Goal: Information Seeking & Learning: Learn about a topic

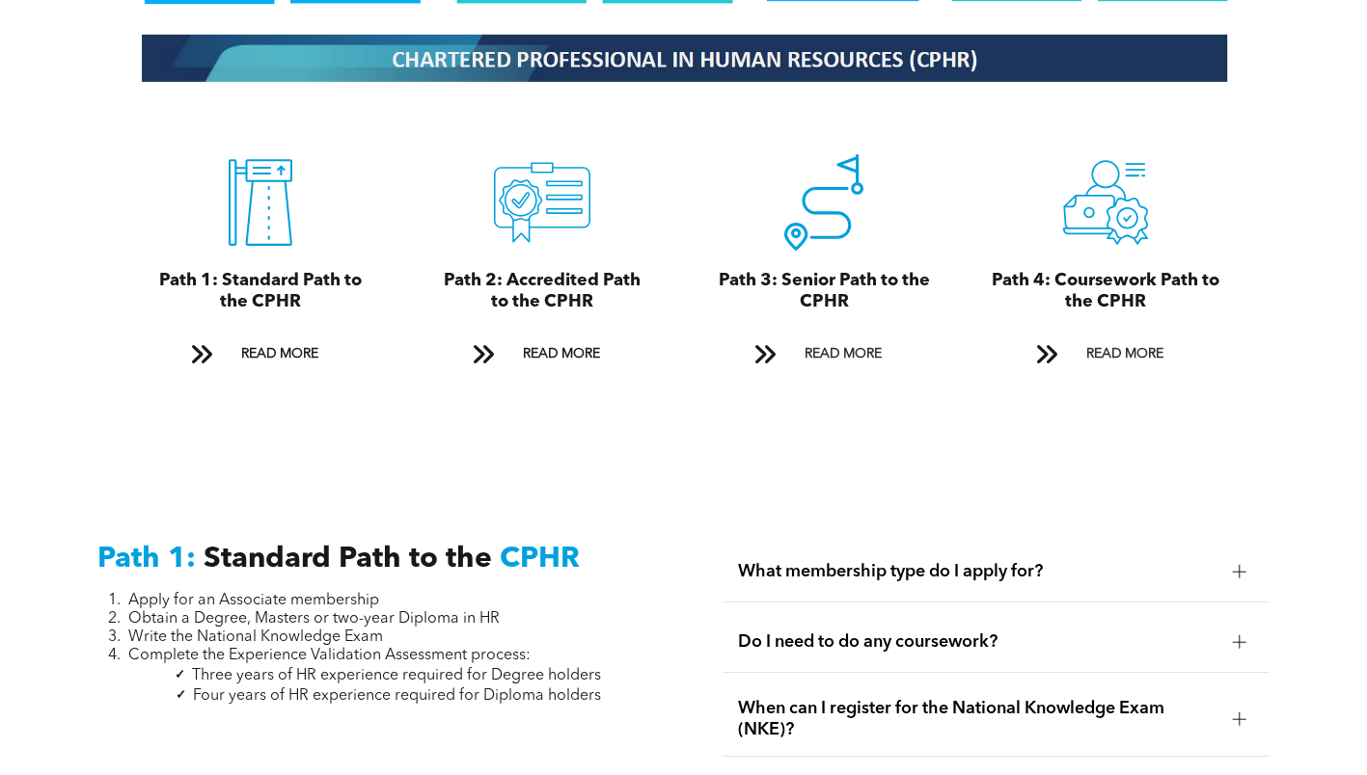
scroll to position [2700, 0]
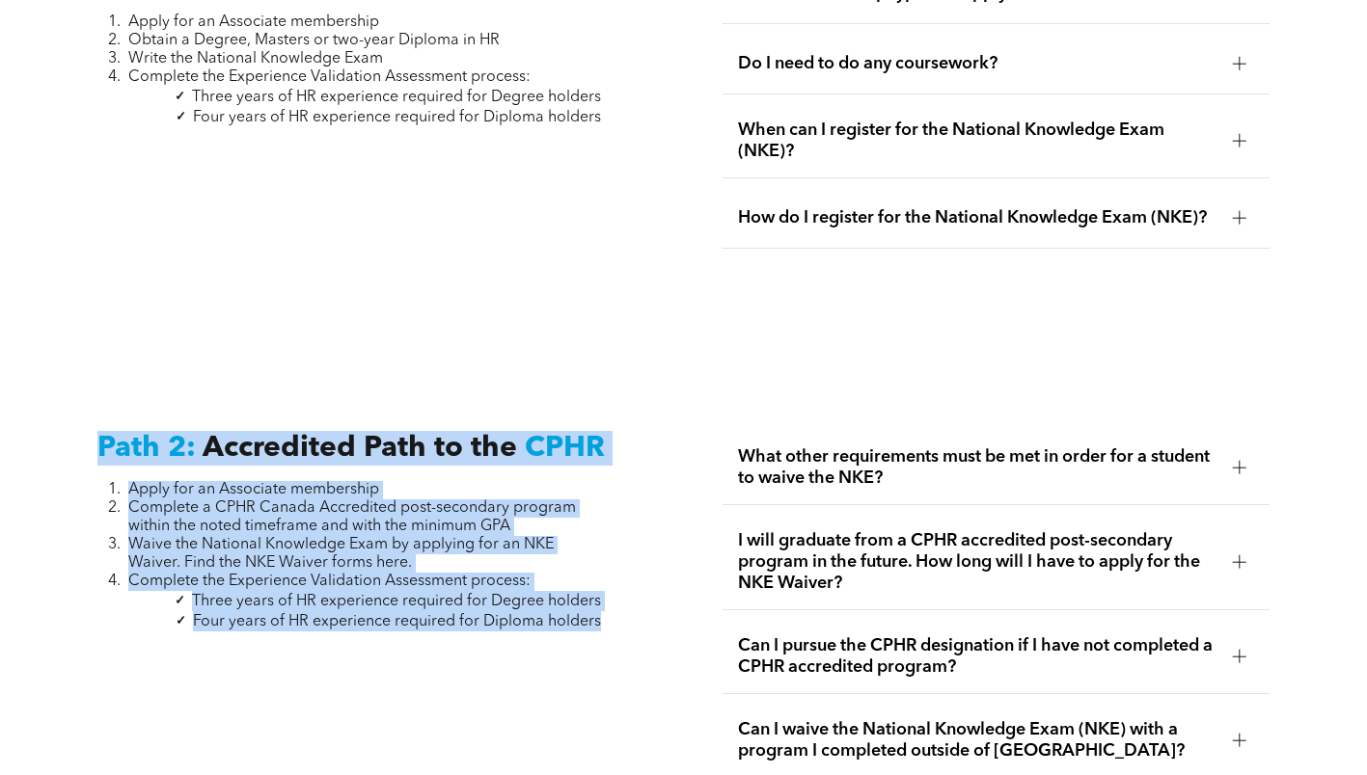
drag, startPoint x: 604, startPoint y: 605, endPoint x: 82, endPoint y: 432, distance: 549.6
copy div "Path 2: Accredited Path to the CPHR Apply for an Associate membership Complete …"
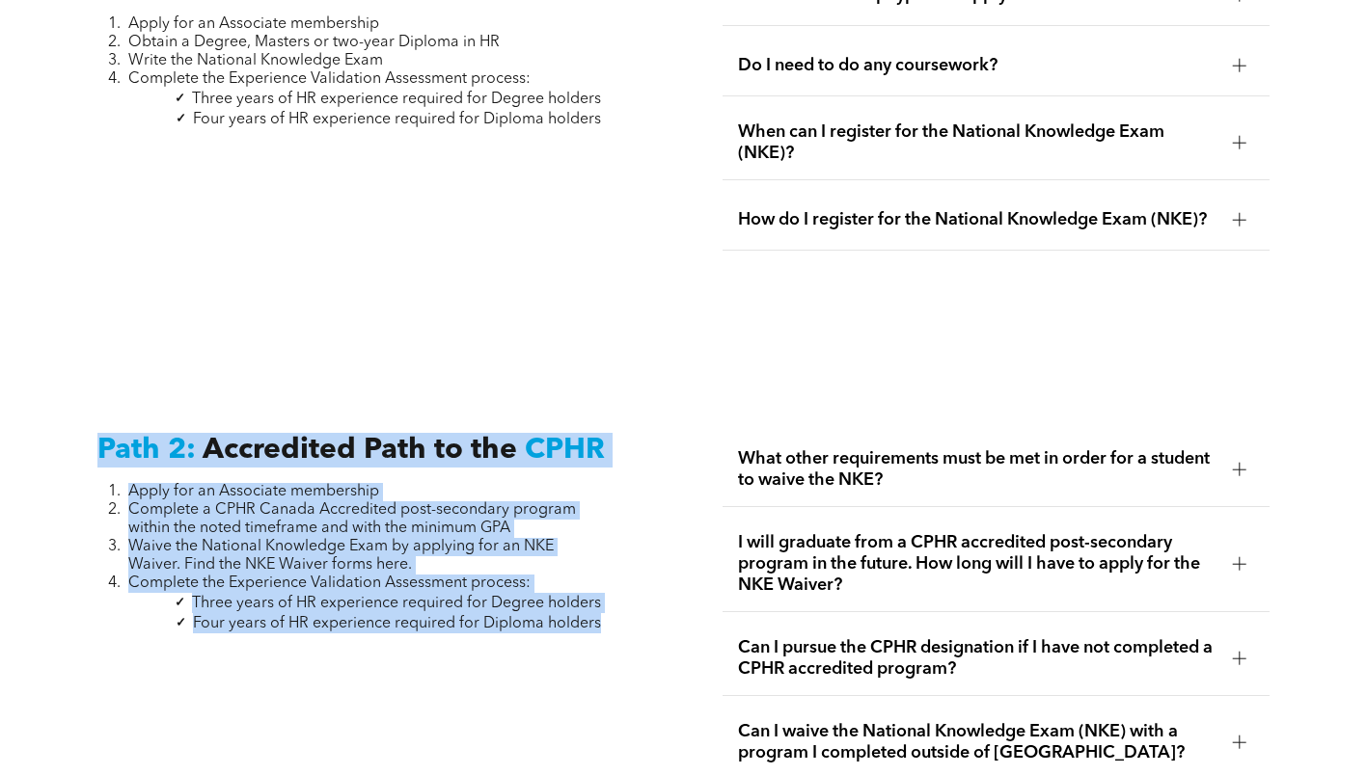
scroll to position [2507, 0]
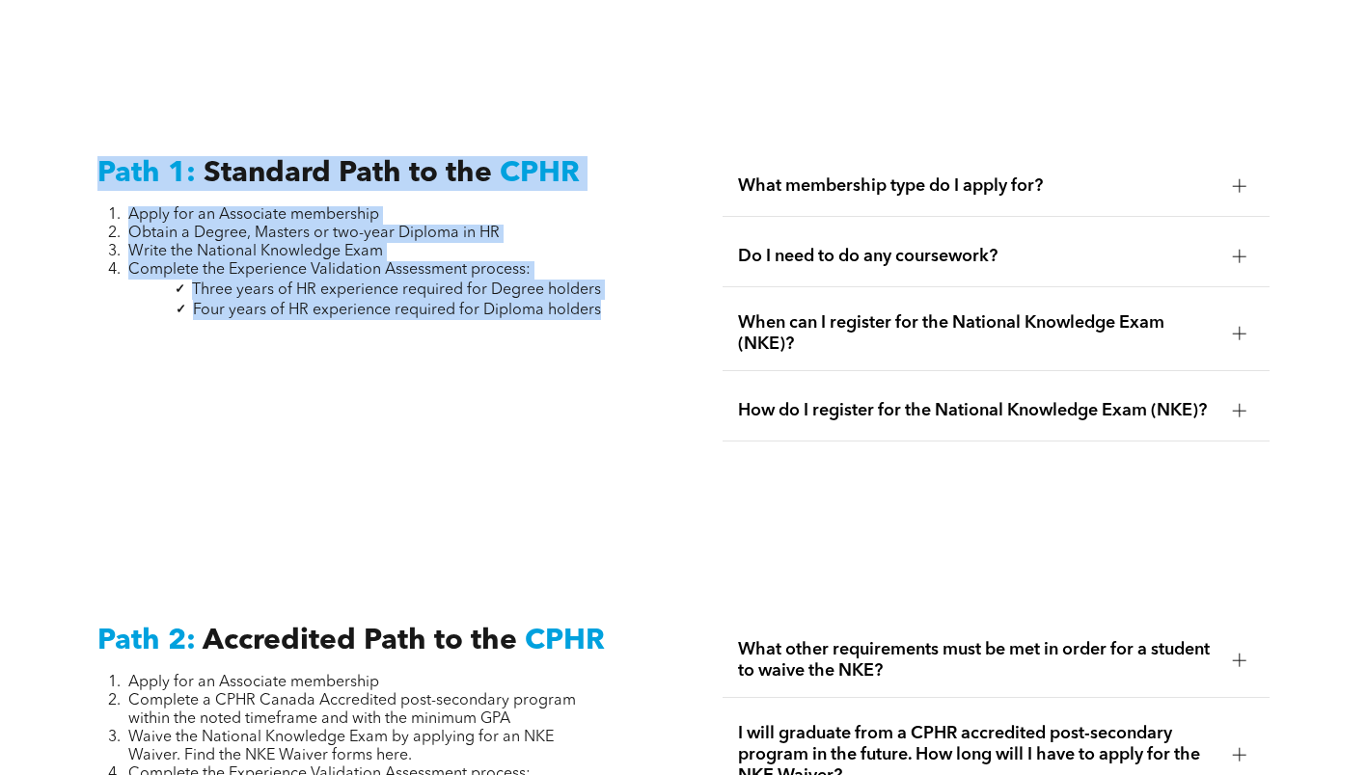
drag, startPoint x: 604, startPoint y: 309, endPoint x: 63, endPoint y: 179, distance: 556.2
click at [63, 179] on div "Path 1: Standard Path to the CPHR Apply for an Associate membership Obtain a De…" at bounding box center [683, 320] width 1367 height 468
copy div "Path 1: Standard Path to the CPHR Apply for an Associate membership Obtain a De…"
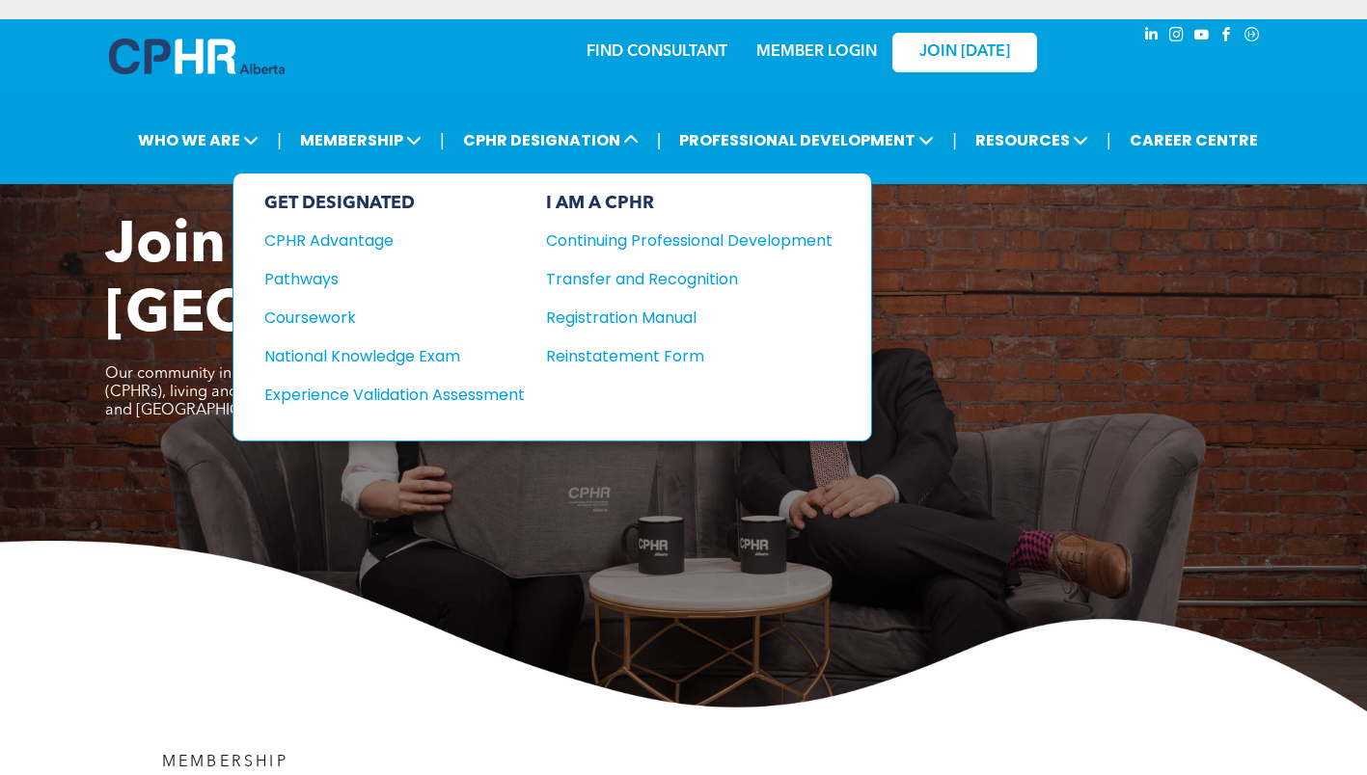
drag, startPoint x: 394, startPoint y: 389, endPoint x: 389, endPoint y: 132, distance: 256.6
click at [394, 389] on div "Experience Validation Assessment" at bounding box center [381, 395] width 234 height 24
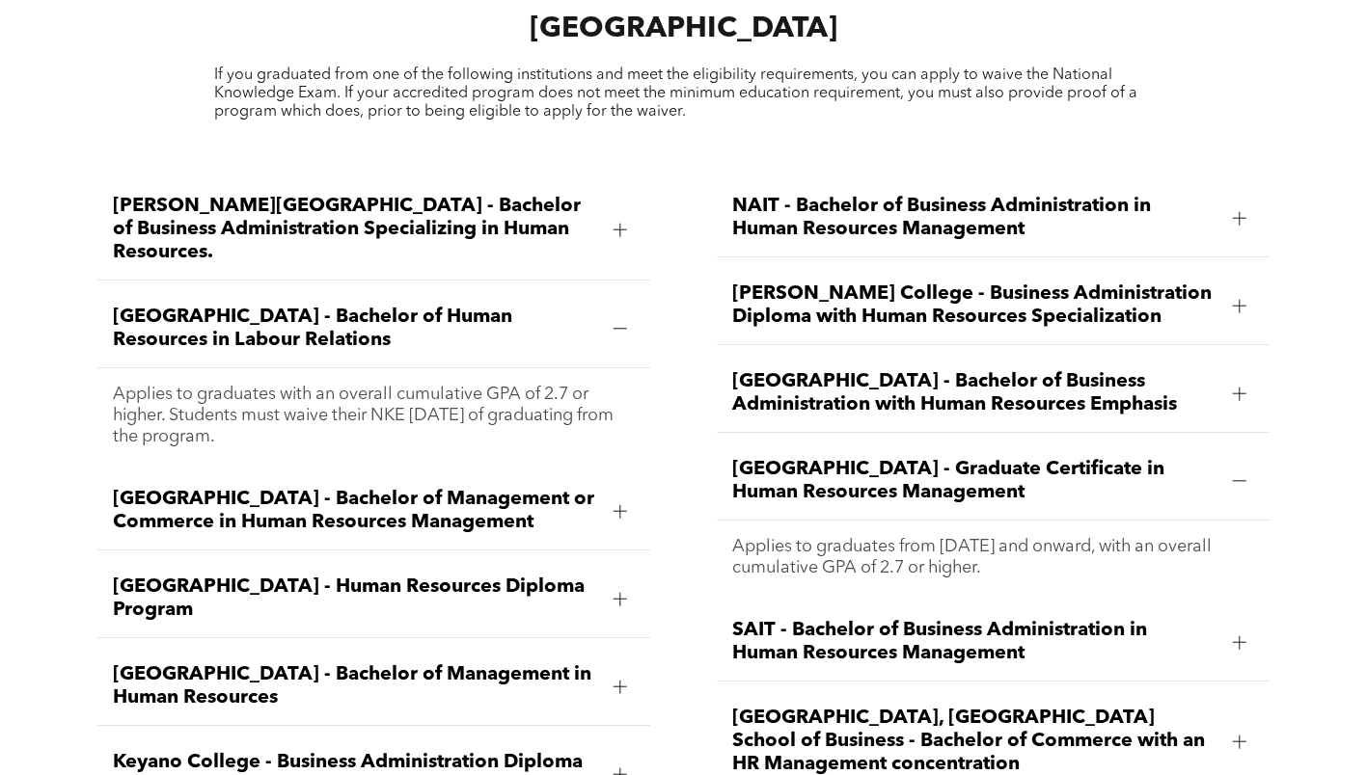
scroll to position [2626, 0]
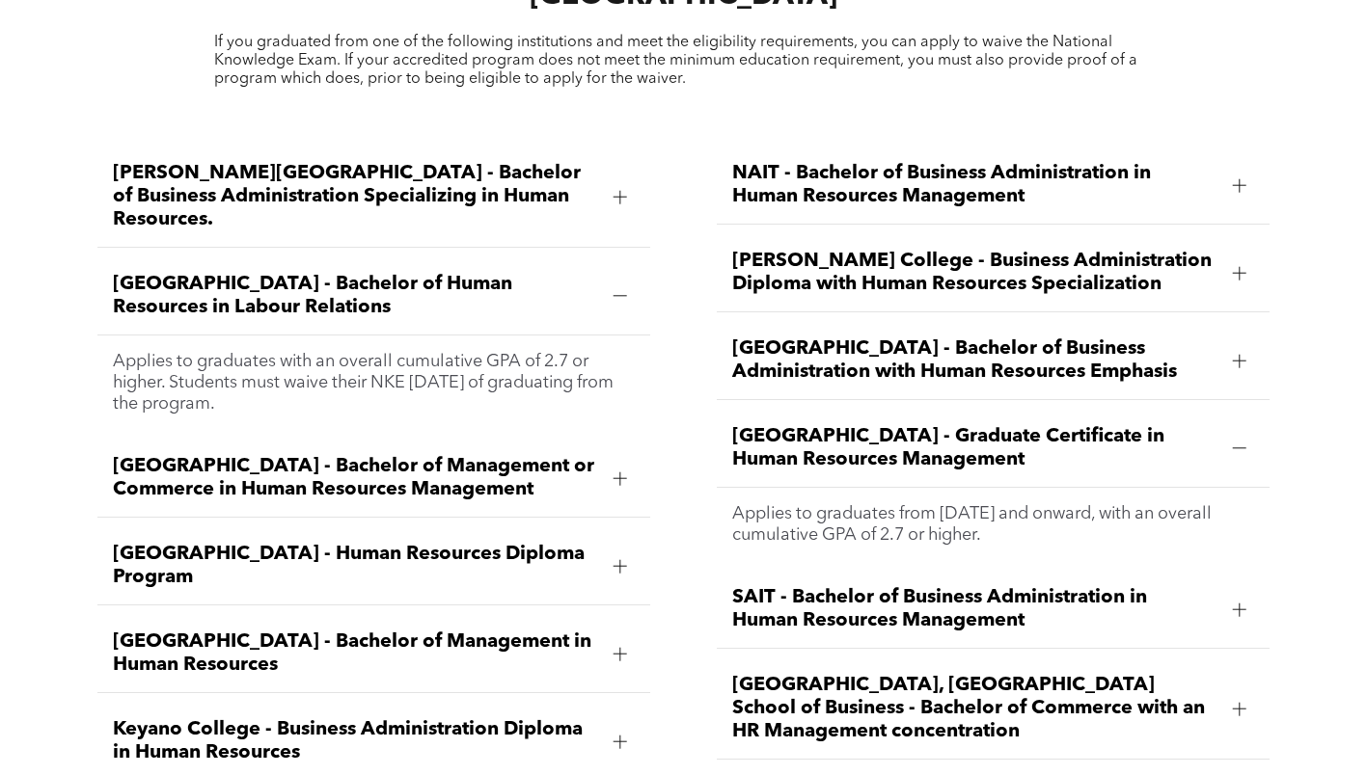
click at [320, 543] on span "Bow Valley College - Human Resources Diploma Program" at bounding box center [355, 566] width 485 height 46
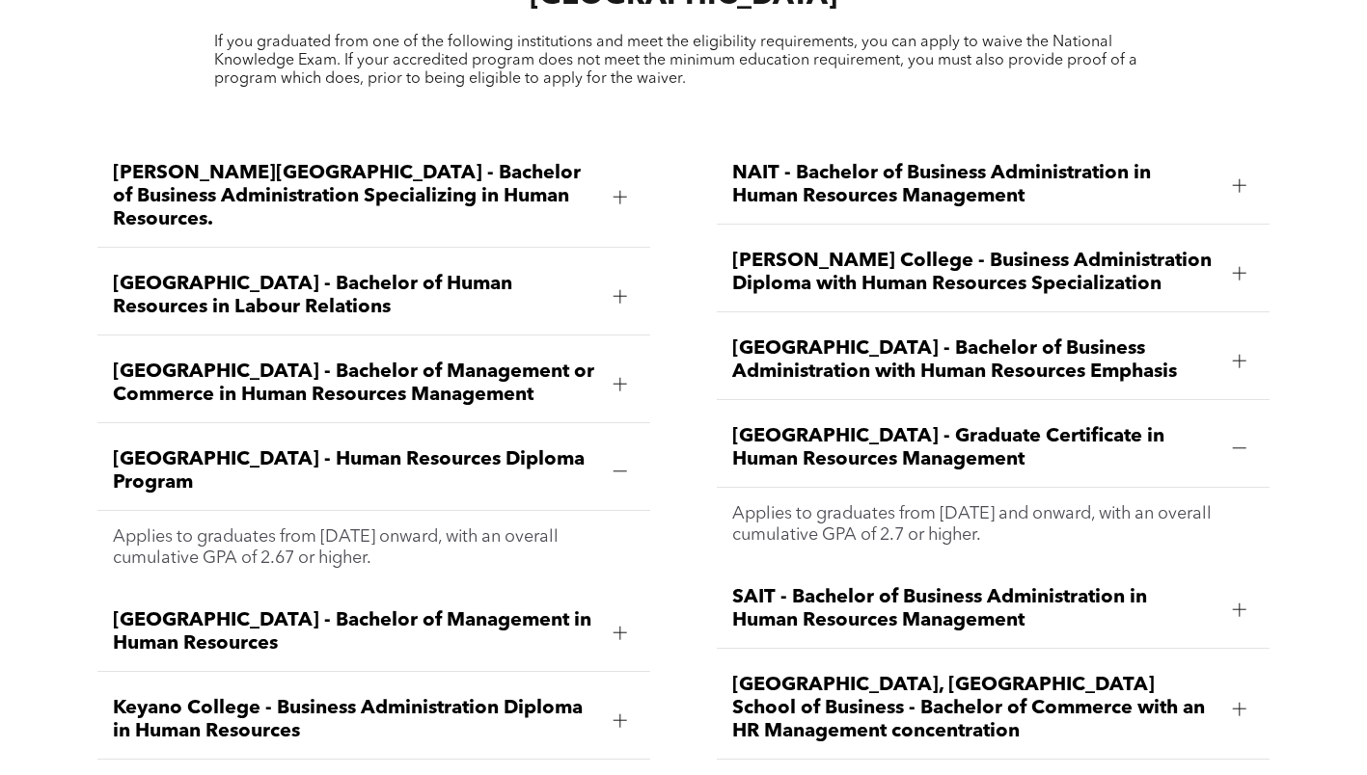
drag, startPoint x: 404, startPoint y: 474, endPoint x: 78, endPoint y: 380, distance: 339.4
click at [78, 380] on div "Ambrose University - Bachelor of Business Administration Specializing in Human …" at bounding box center [683, 599] width 1367 height 962
copy li "Bow Valley College - Human Resources Diploma Program Applies to graduates from …"
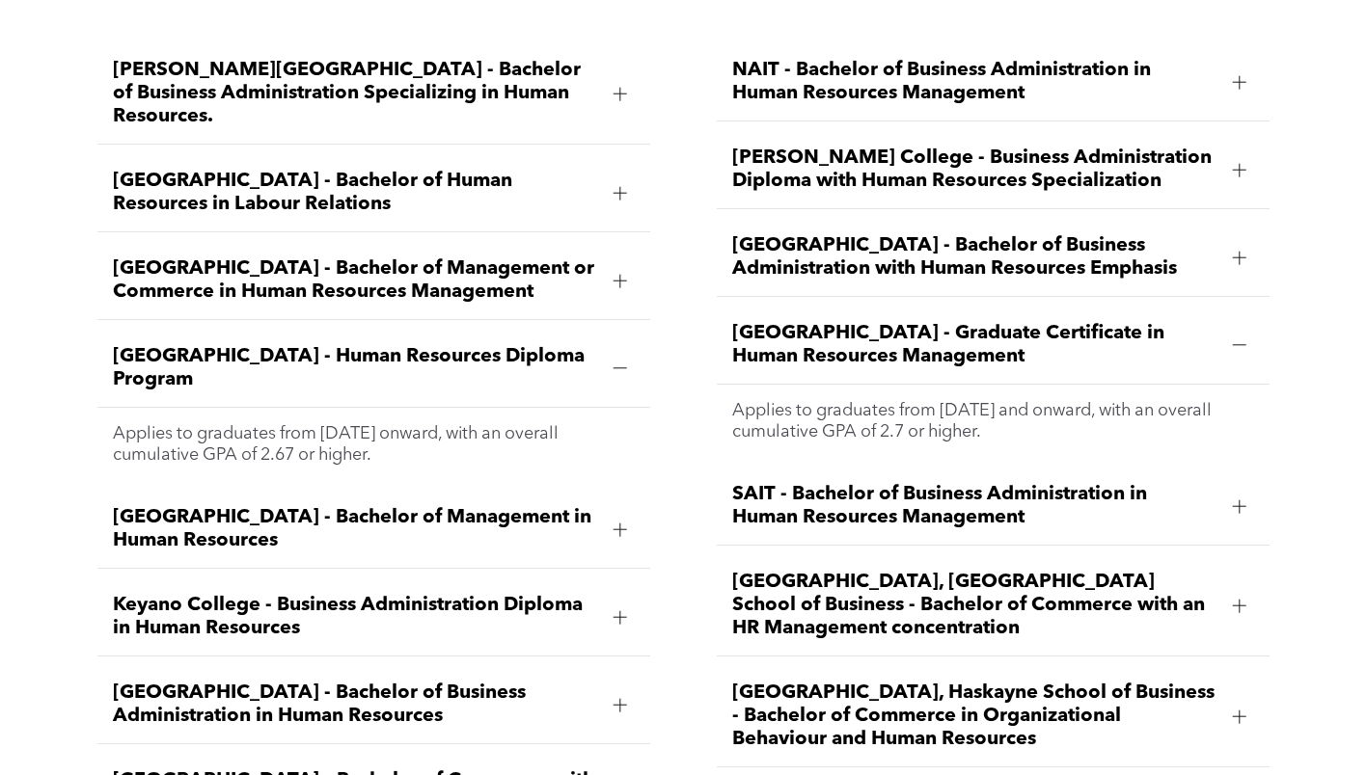
scroll to position [2819, 0]
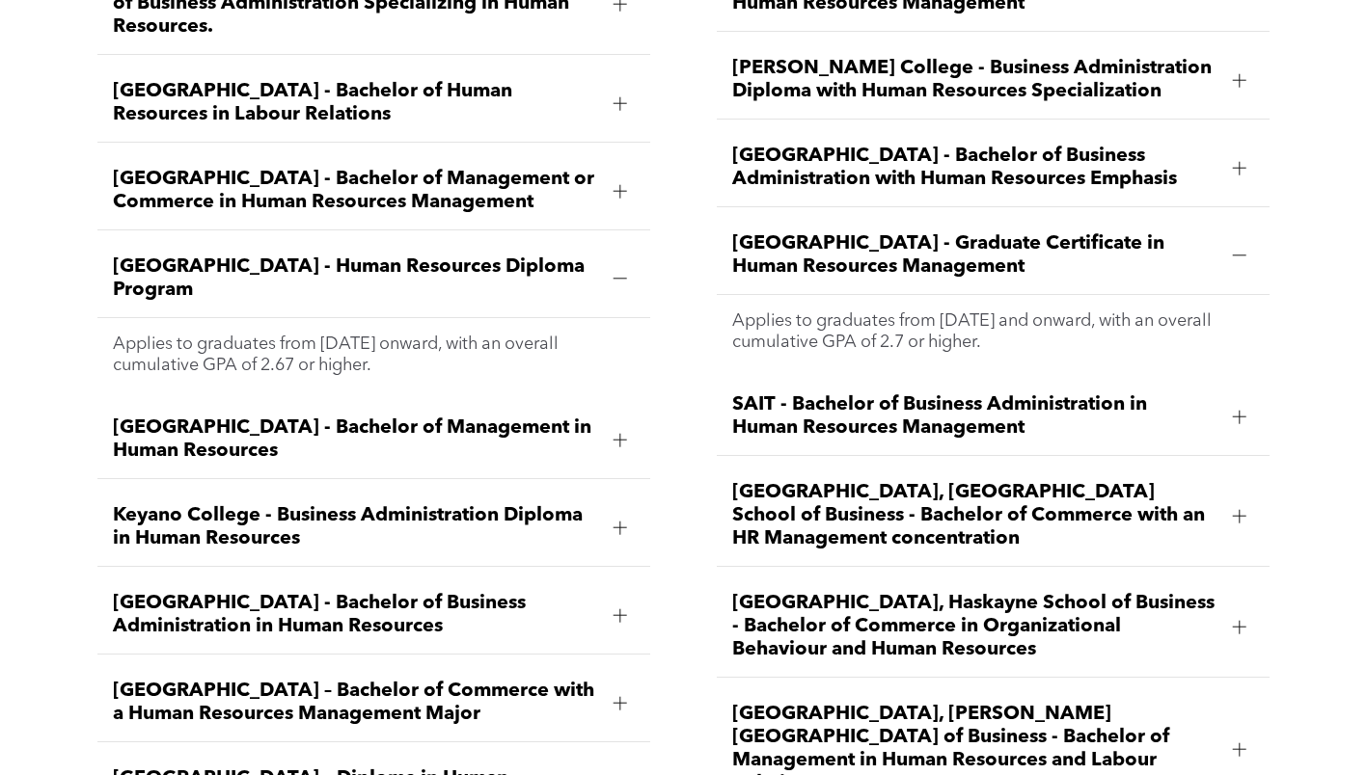
click at [969, 703] on span "University of Lethbridge, Dhillon School of Business - Bachelor of Management i…" at bounding box center [974, 749] width 485 height 93
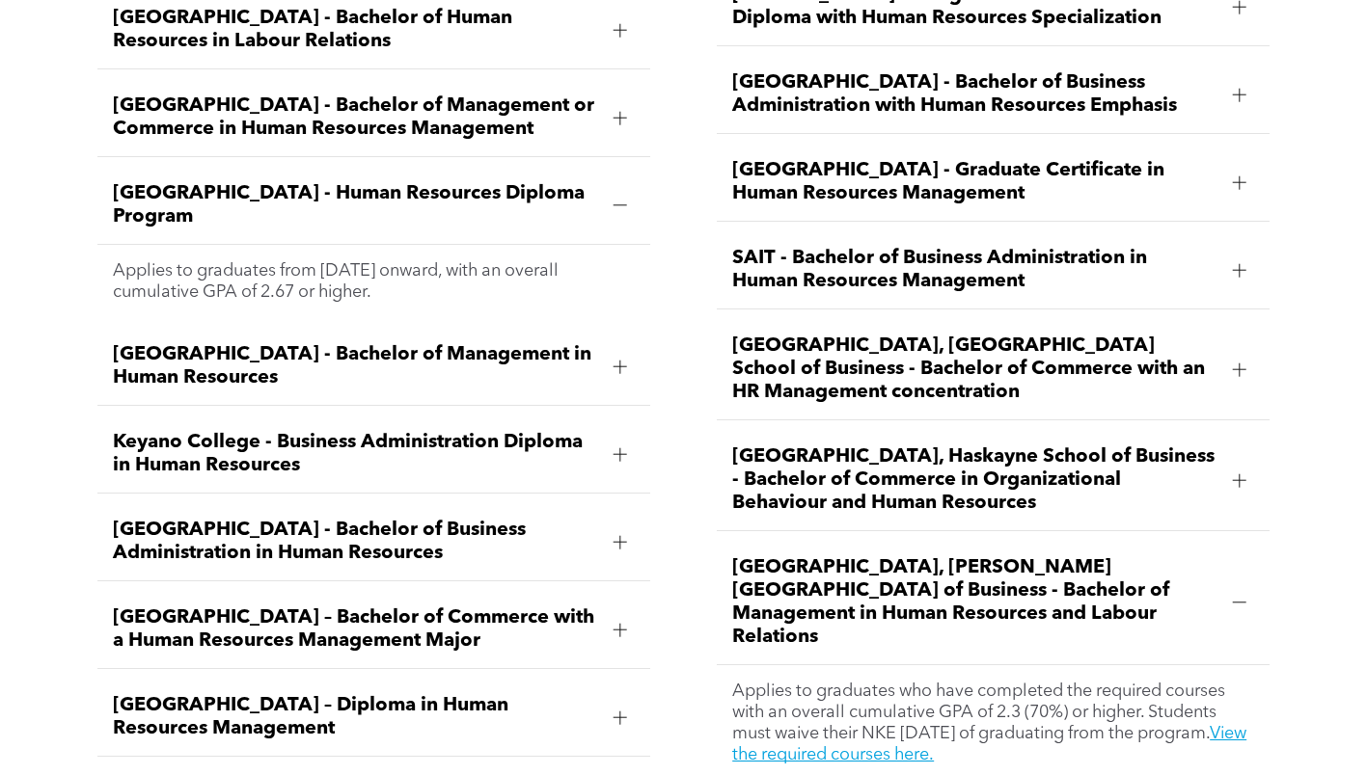
scroll to position [2915, 0]
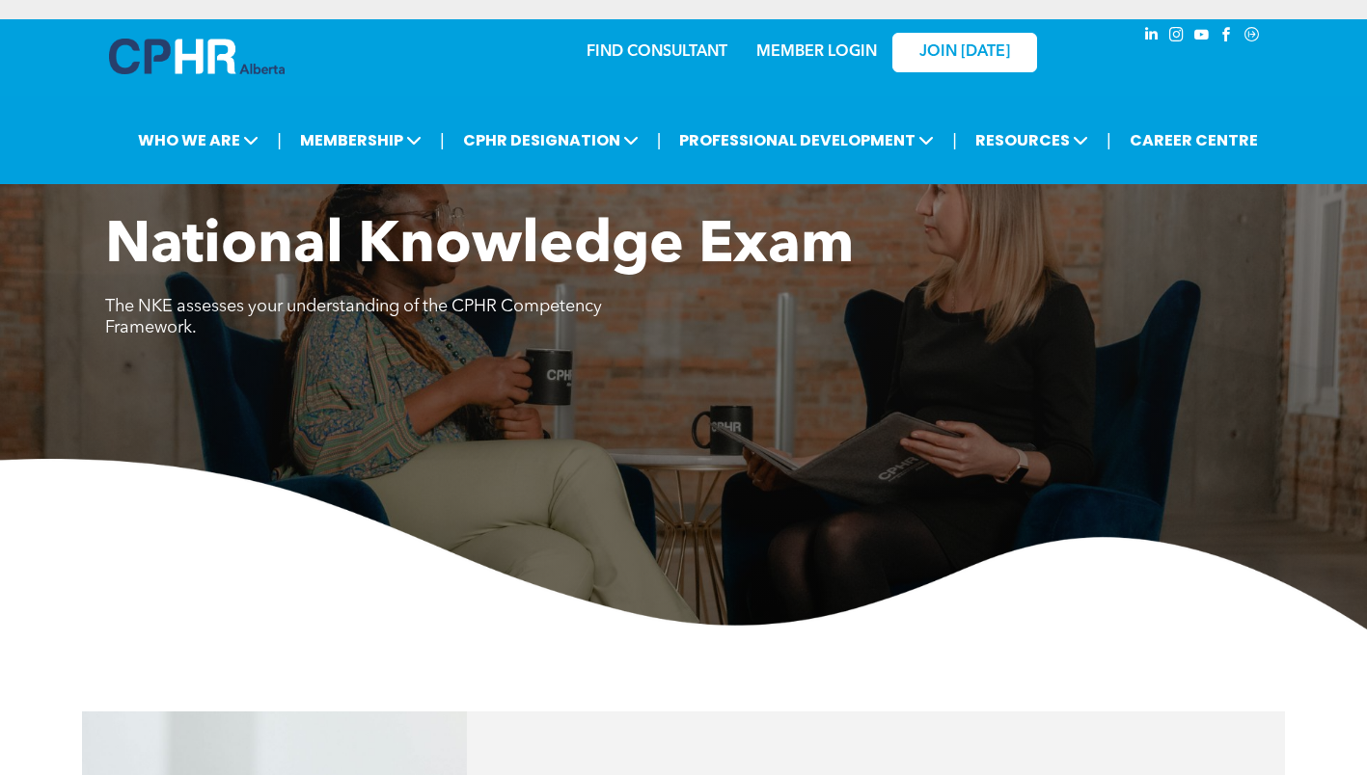
scroll to position [1061, 0]
